Goal: Information Seeking & Learning: Learn about a topic

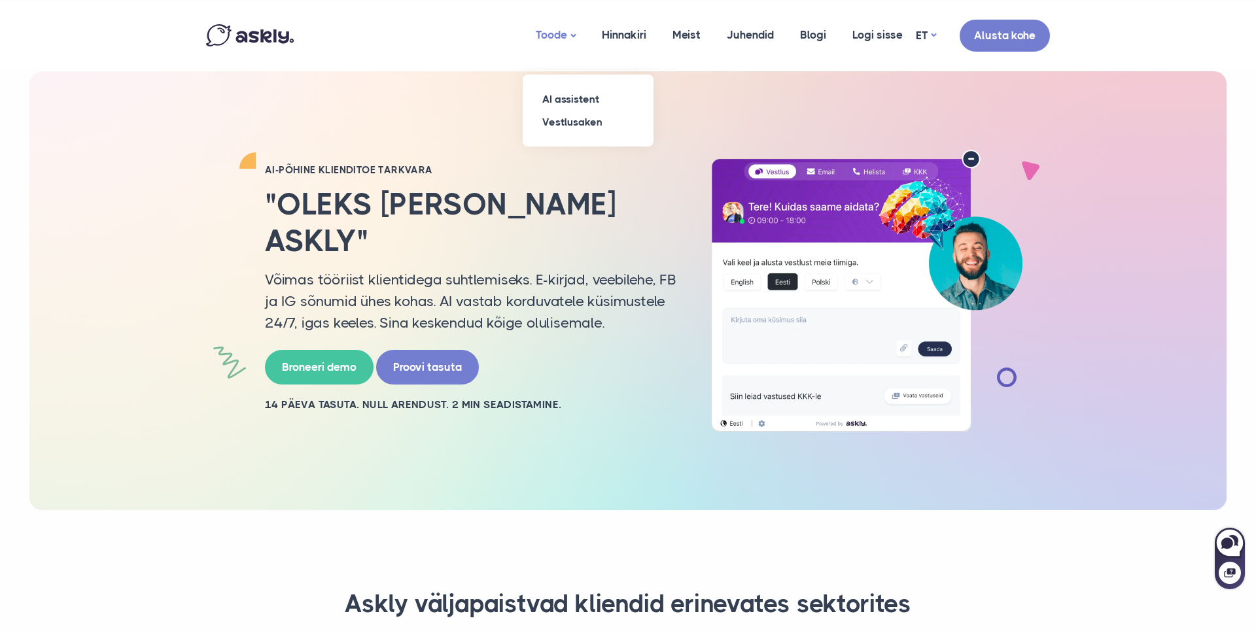
click at [560, 32] on link "Toode" at bounding box center [556, 35] width 66 height 65
click at [568, 118] on link "Vestlusaken" at bounding box center [588, 122] width 131 height 23
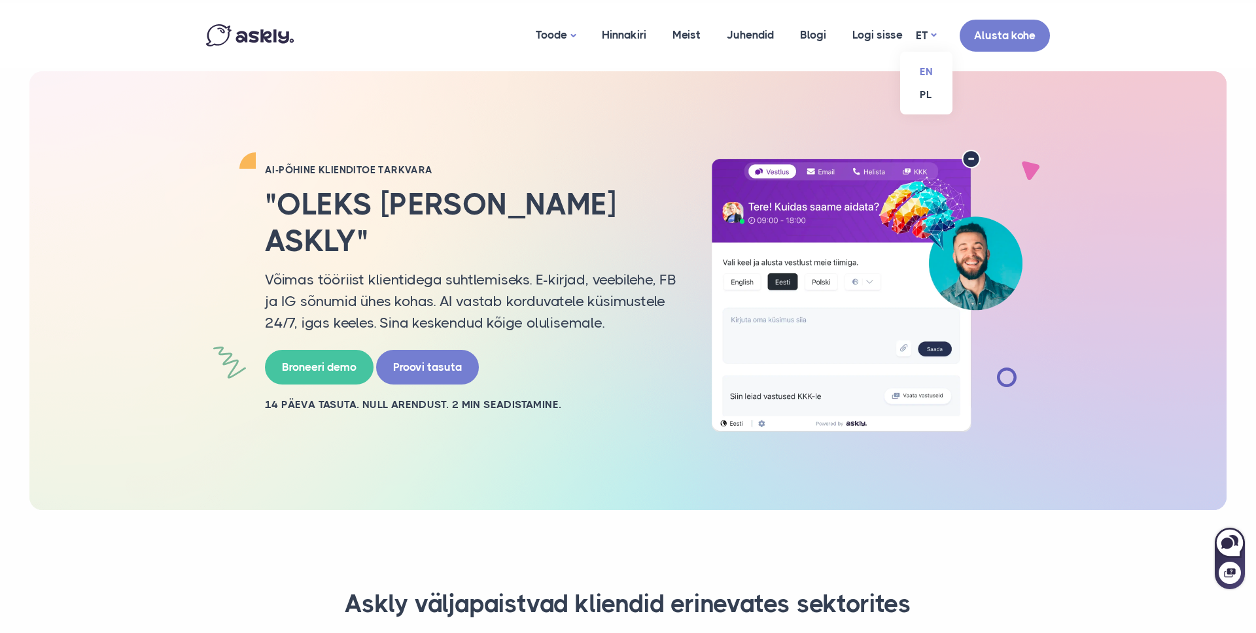
click at [924, 74] on link "EN" at bounding box center [926, 71] width 52 height 23
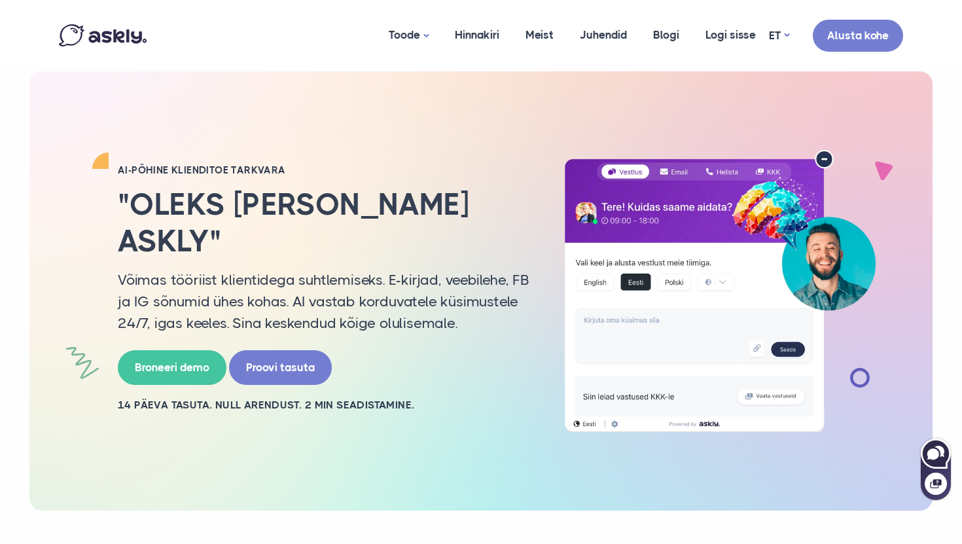
click at [931, 450] on icon at bounding box center [933, 453] width 12 height 11
select select "**"
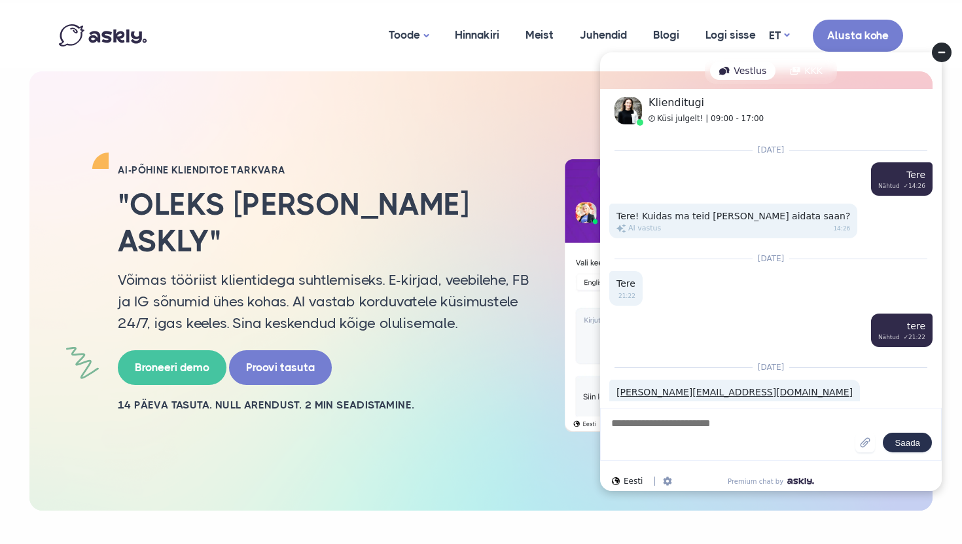
scroll to position [291, 0]
